Goal: Task Accomplishment & Management: Manage account settings

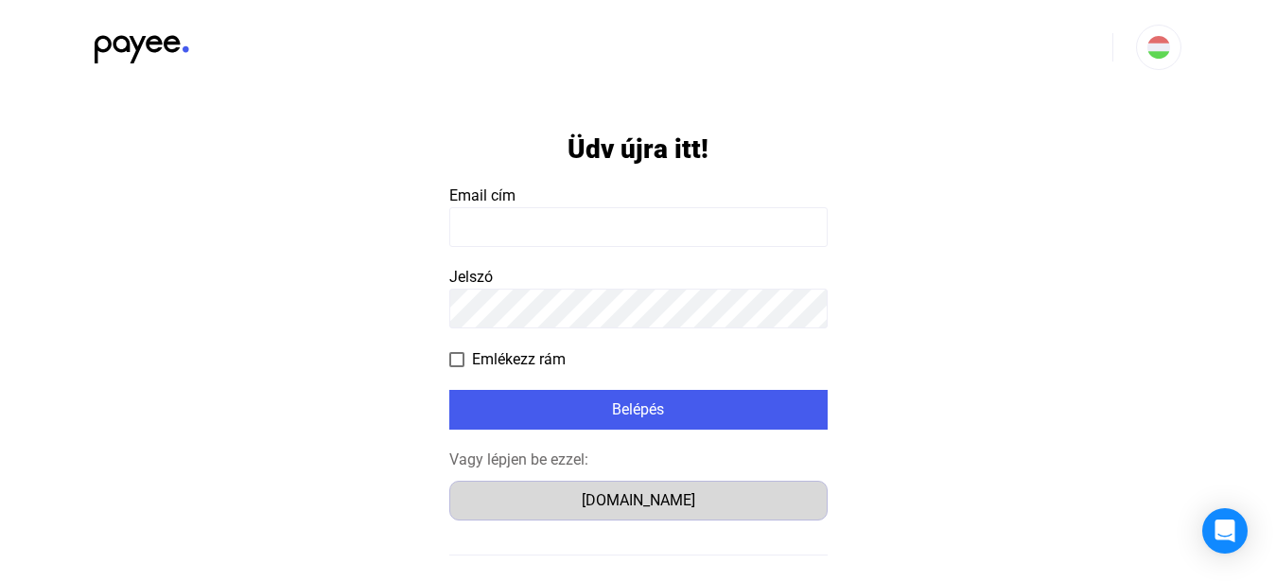
click at [660, 509] on div "Számlázz.hu" at bounding box center [638, 500] width 365 height 23
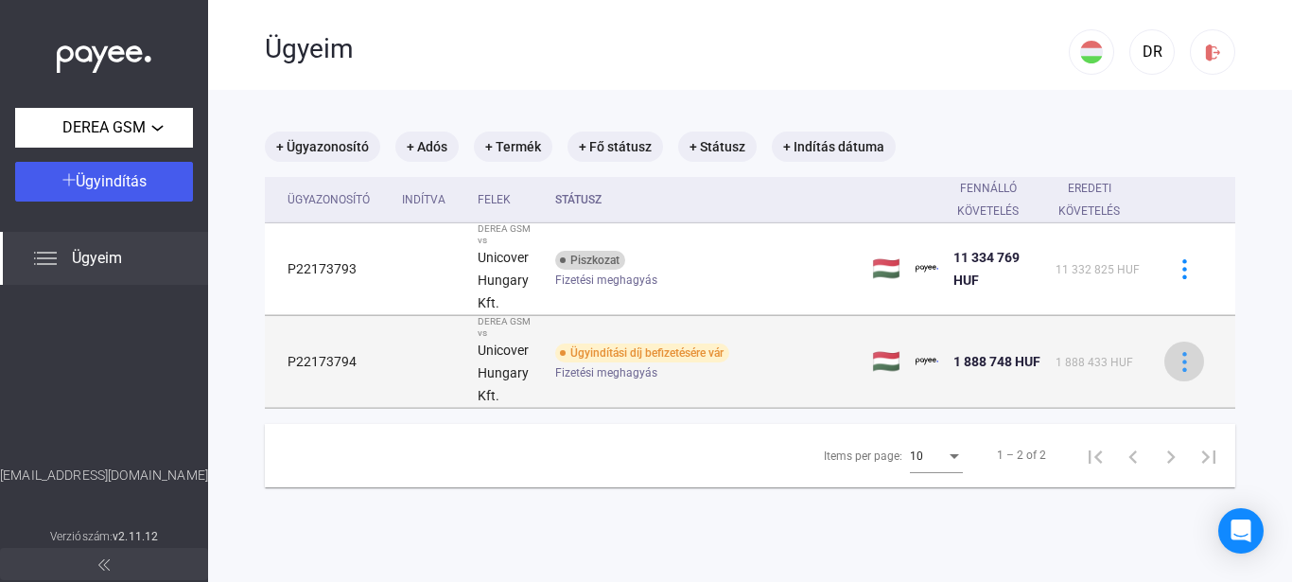
drag, startPoint x: 1175, startPoint y: 362, endPoint x: 1166, endPoint y: 351, distance: 14.2
click at [1175, 361] on img at bounding box center [1185, 362] width 20 height 20
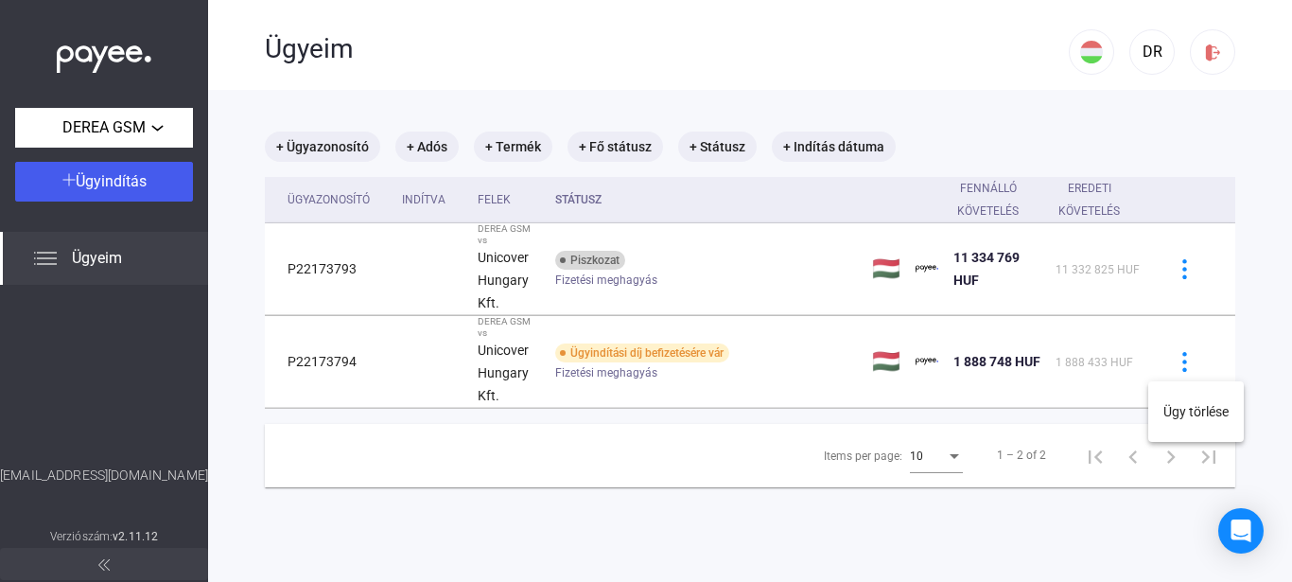
click at [893, 242] on div at bounding box center [646, 291] width 1292 height 582
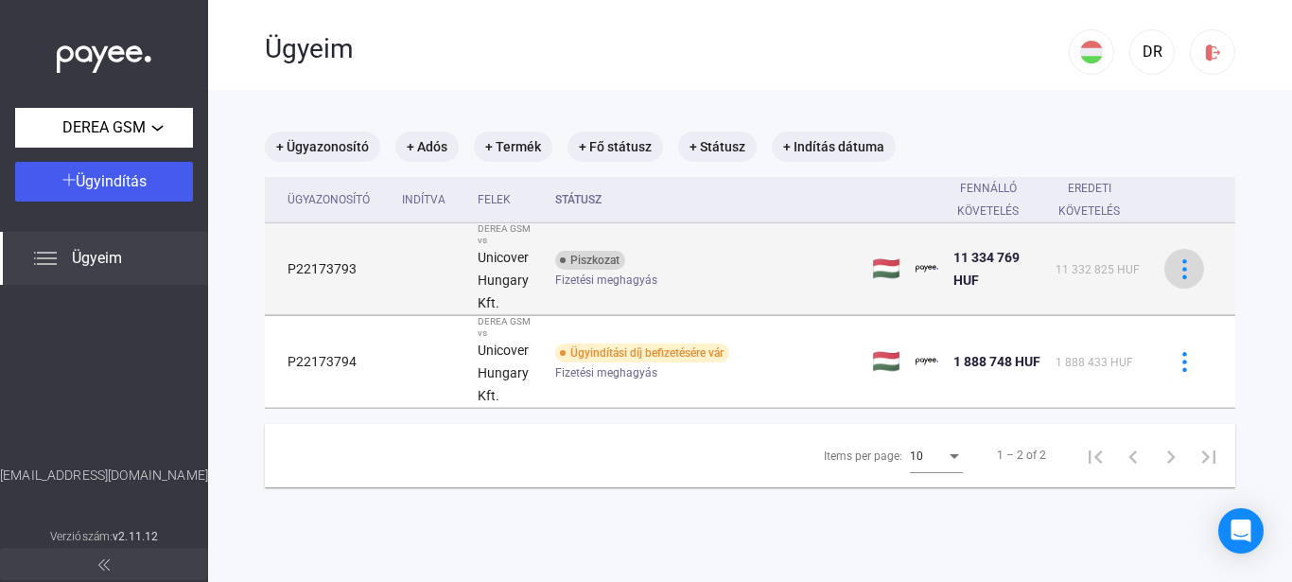
click at [1175, 274] on img at bounding box center [1185, 269] width 20 height 20
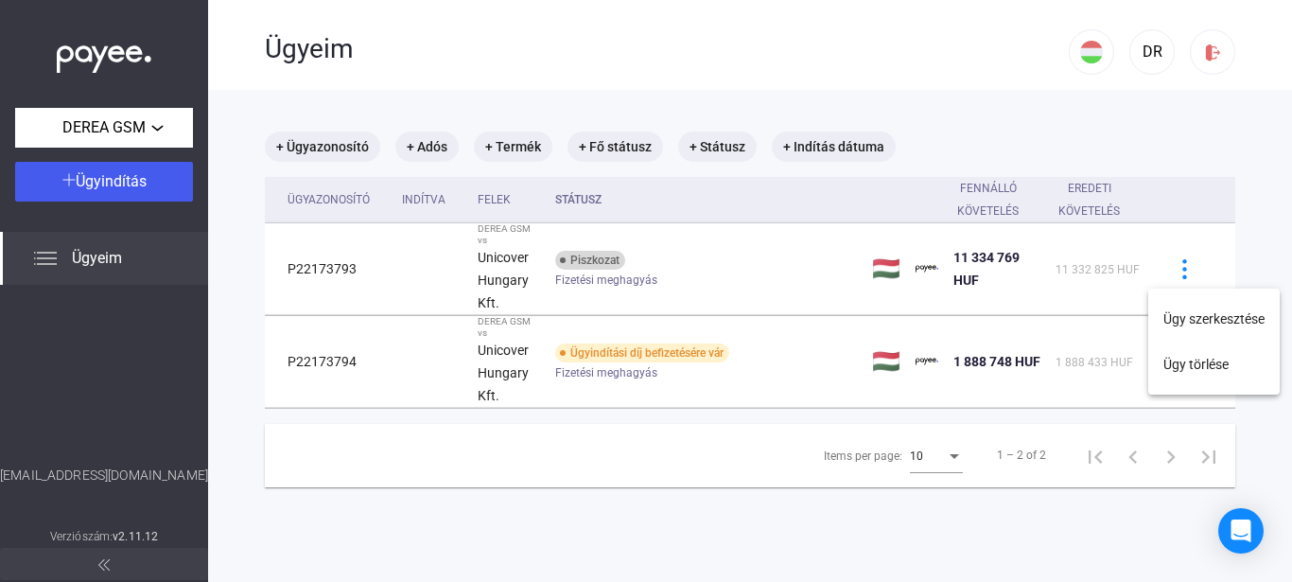
click at [720, 377] on div at bounding box center [646, 291] width 1292 height 582
